Goal: Task Accomplishment & Management: Complete application form

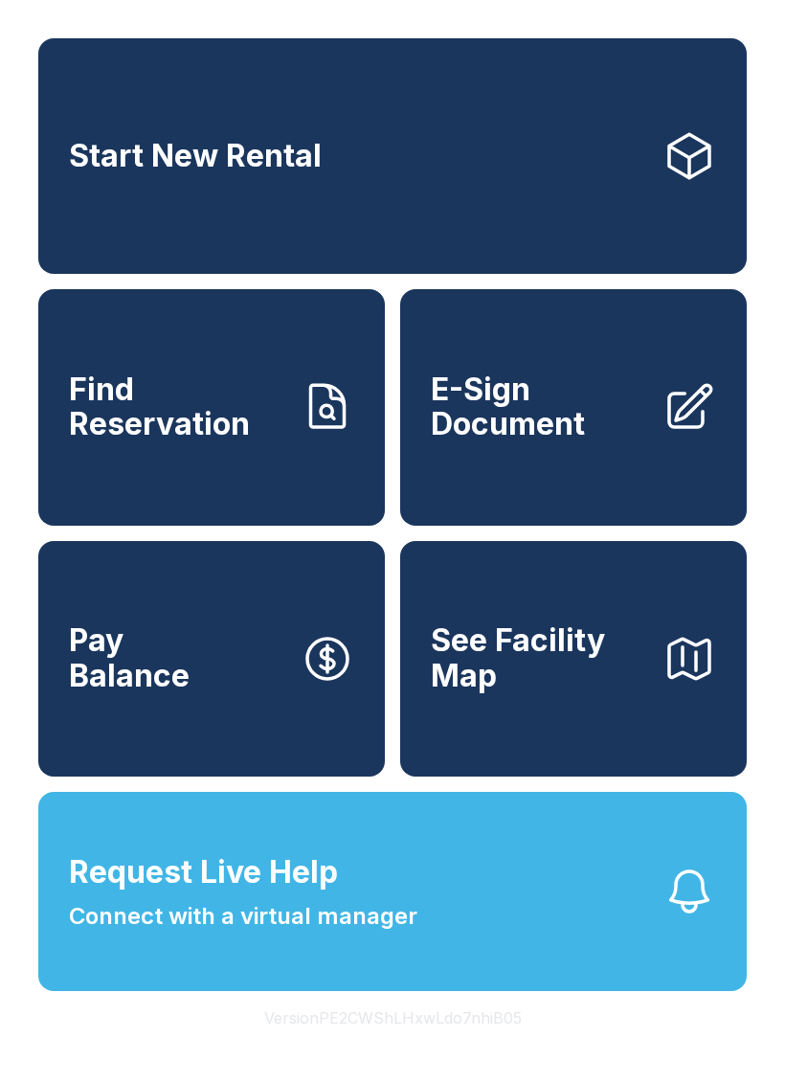
click at [630, 424] on span "E-Sign Document" at bounding box center [539, 407] width 216 height 70
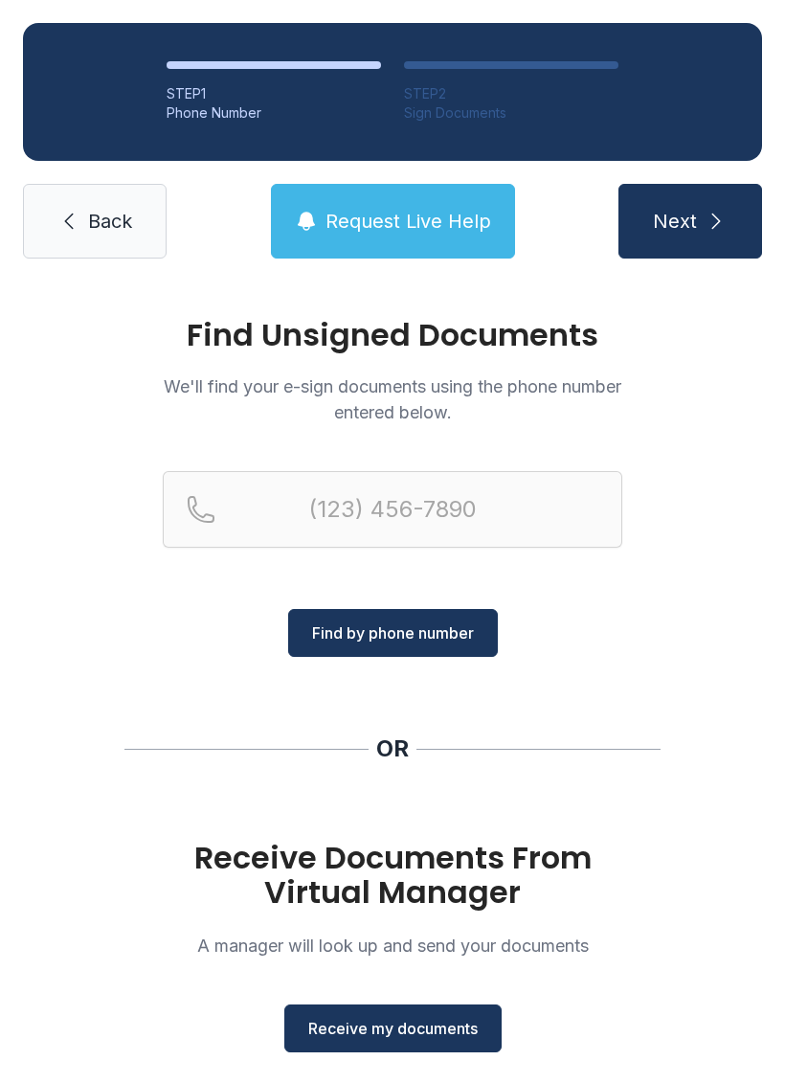
click at [416, 1028] on span "Receive my documents" at bounding box center [392, 1028] width 169 height 23
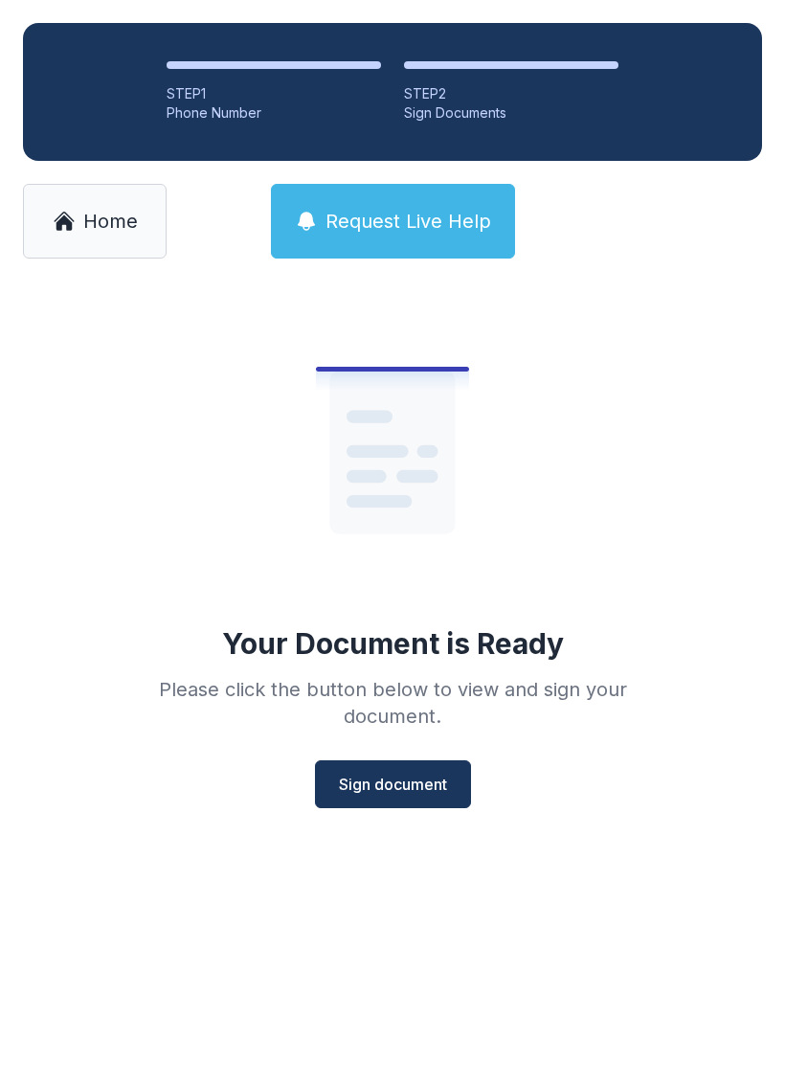
click at [379, 799] on button "Sign document" at bounding box center [393, 784] width 156 height 48
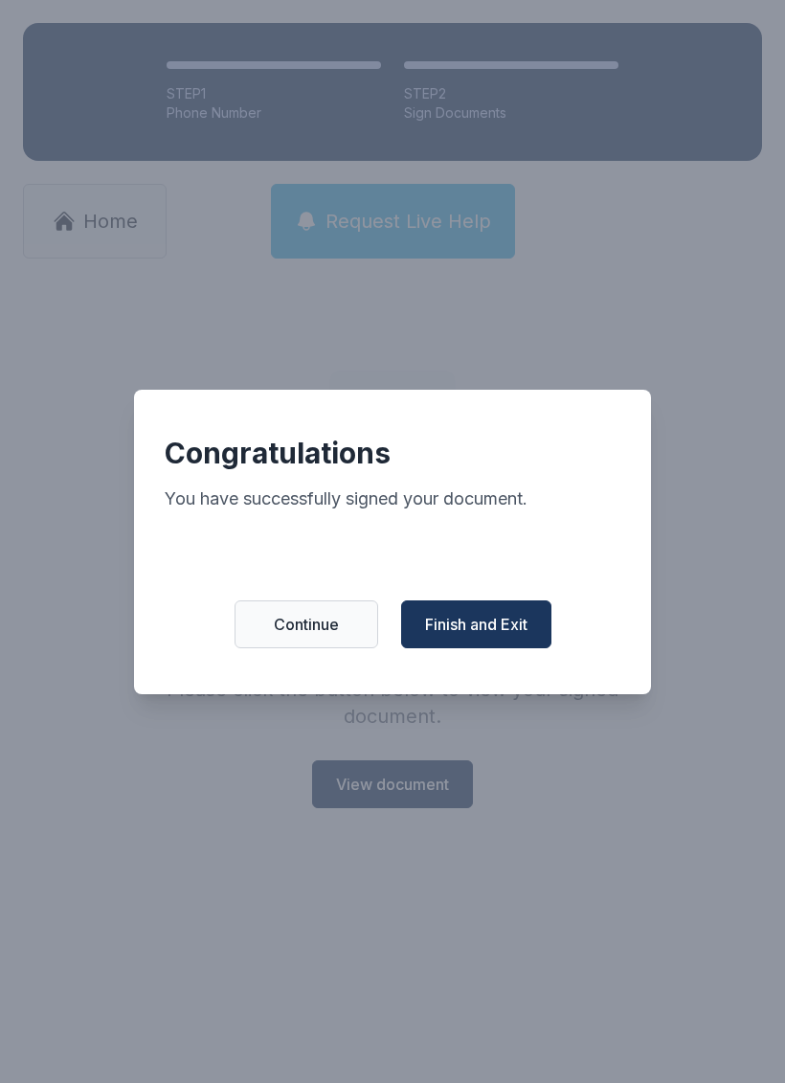
click at [517, 636] on span "Finish and Exit" at bounding box center [476, 624] width 102 height 23
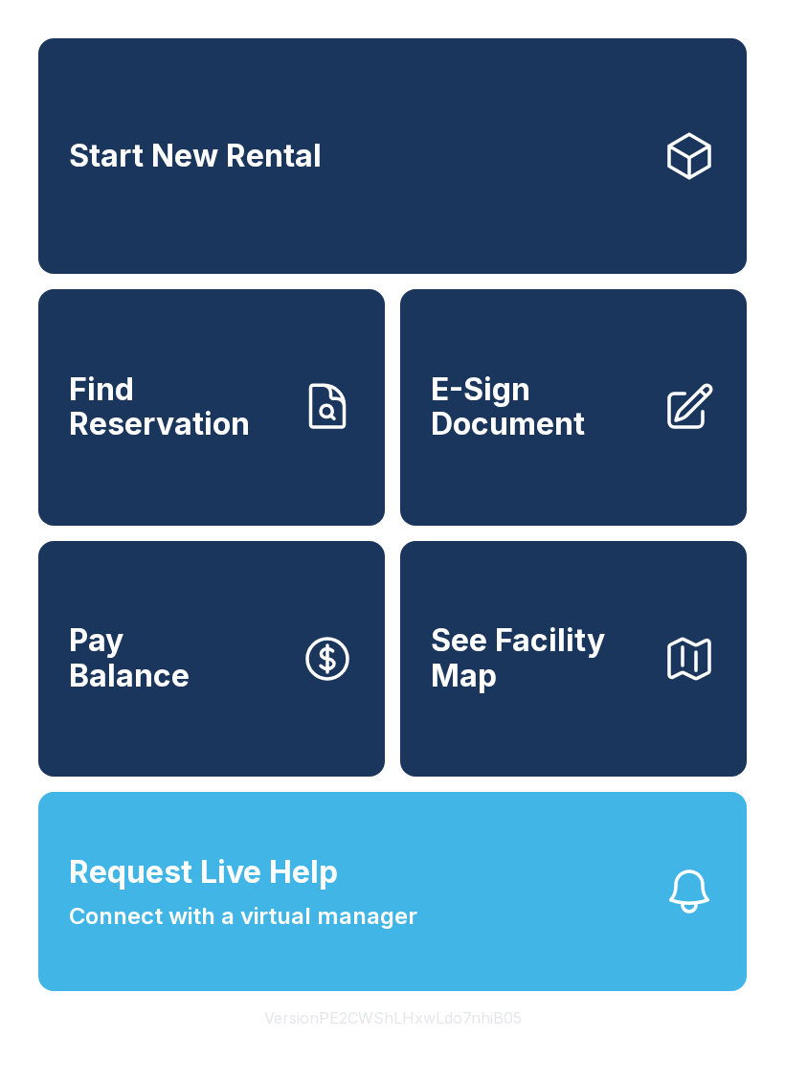
click at [575, 371] on link "E-Sign Document" at bounding box center [573, 407] width 347 height 236
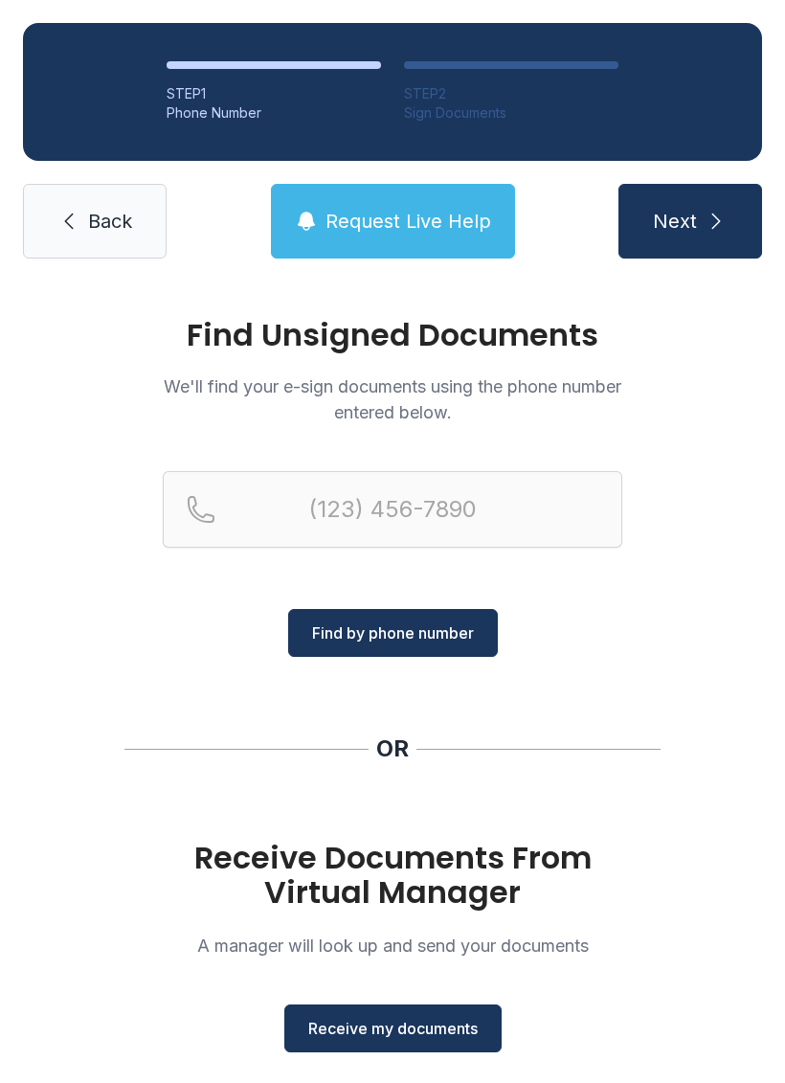
click at [371, 1006] on button "Receive my documents" at bounding box center [392, 1028] width 217 height 48
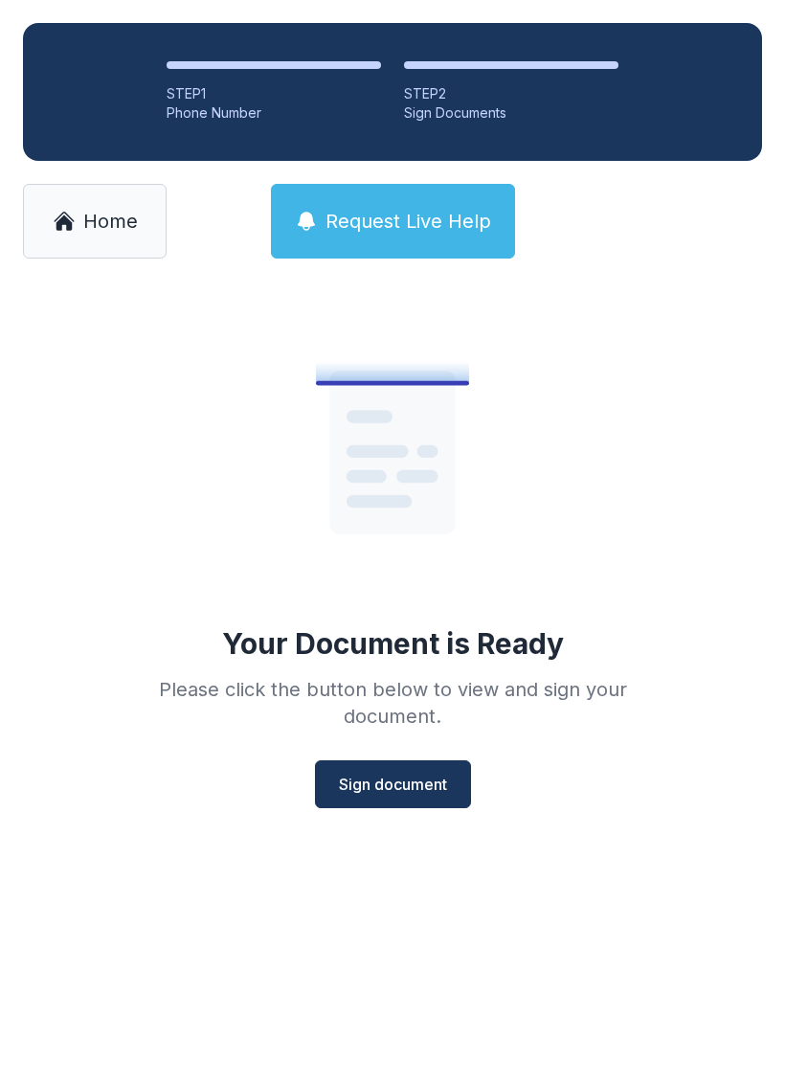
click at [391, 806] on button "Sign document" at bounding box center [393, 784] width 156 height 48
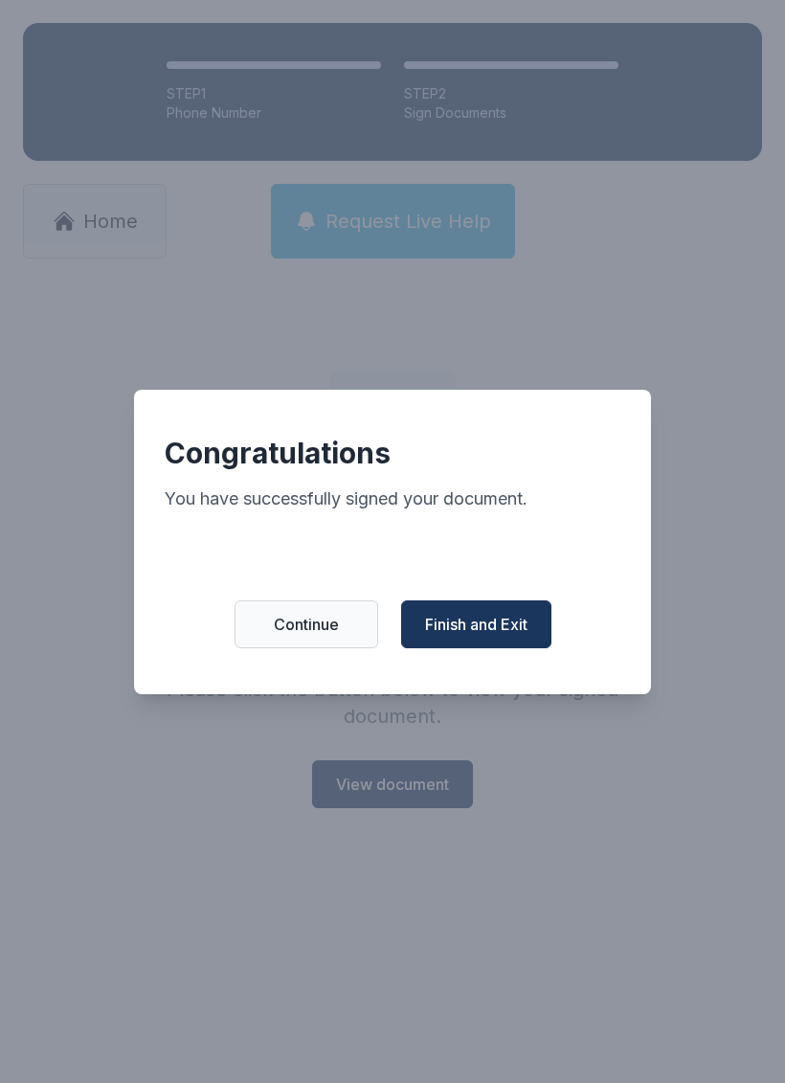
click at [499, 636] on span "Finish and Exit" at bounding box center [476, 624] width 102 height 23
